Goal: Information Seeking & Learning: Understand process/instructions

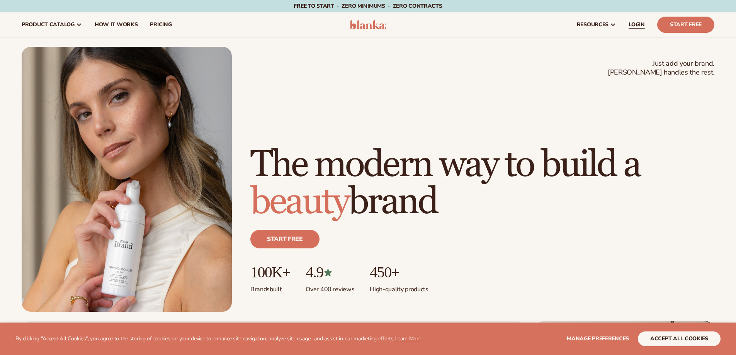
click at [636, 25] on span "LOGIN" at bounding box center [636, 25] width 16 height 6
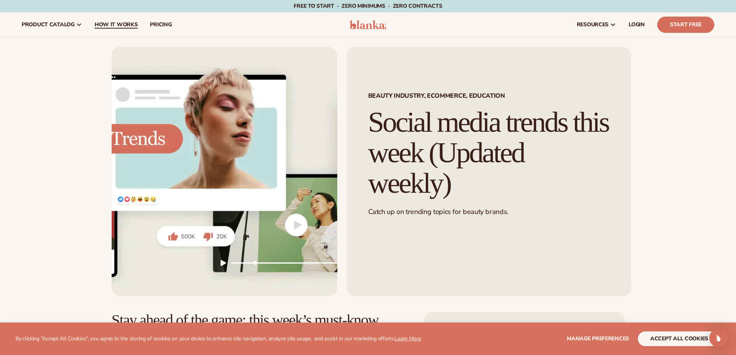
click at [112, 25] on span "How It Works" at bounding box center [116, 25] width 43 height 6
